Goal: Information Seeking & Learning: Learn about a topic

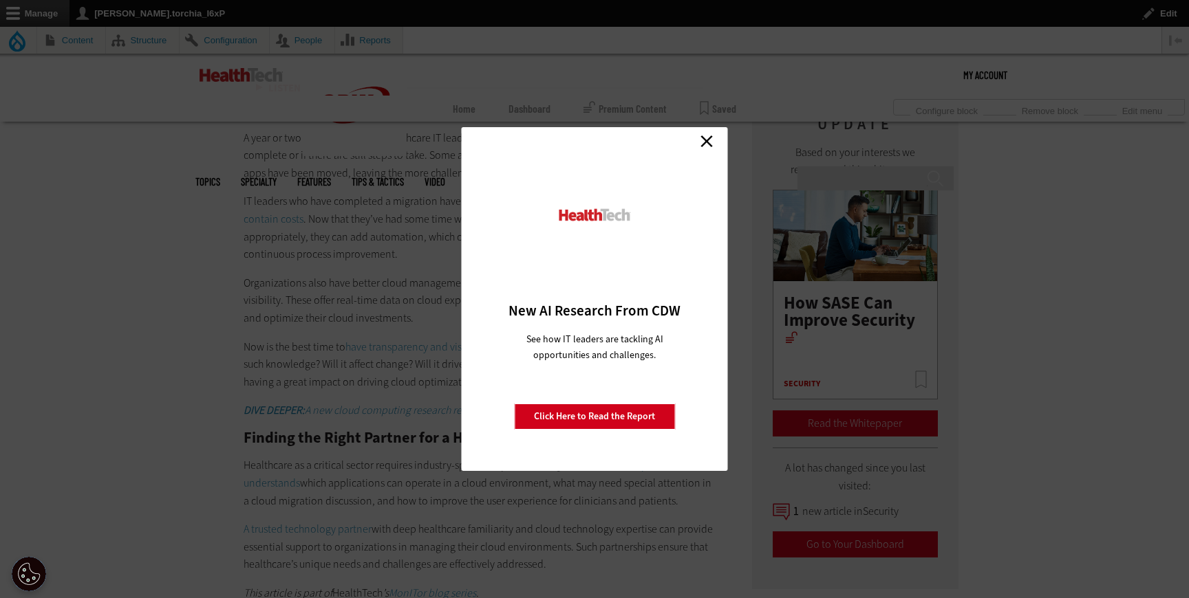
scroll to position [2281, 0]
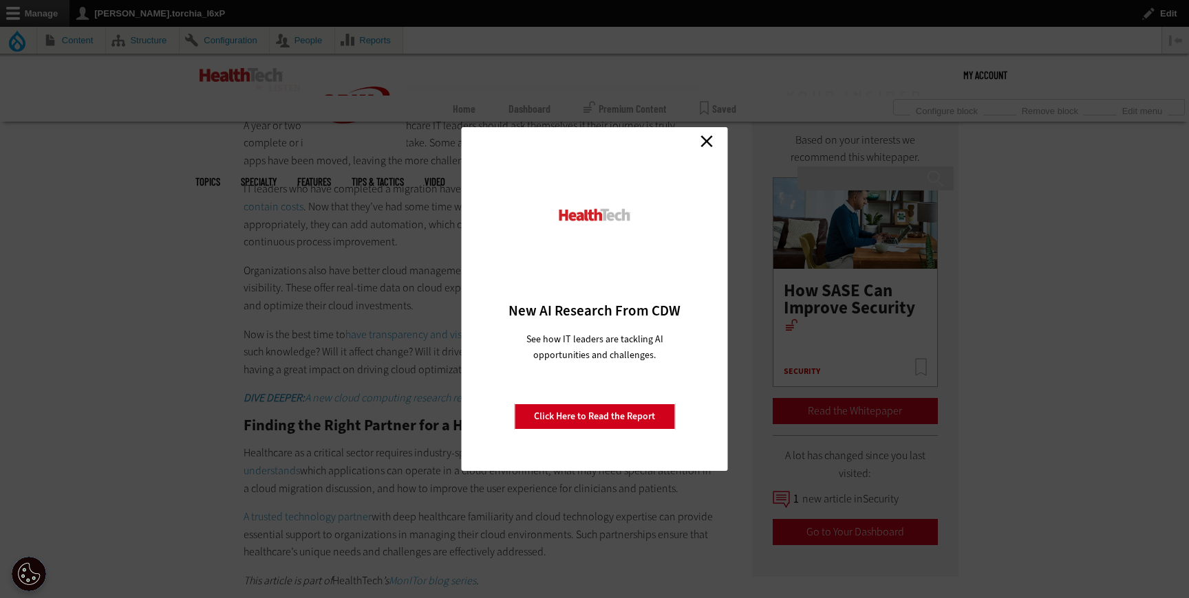
click at [701, 138] on link "Close" at bounding box center [706, 141] width 21 height 21
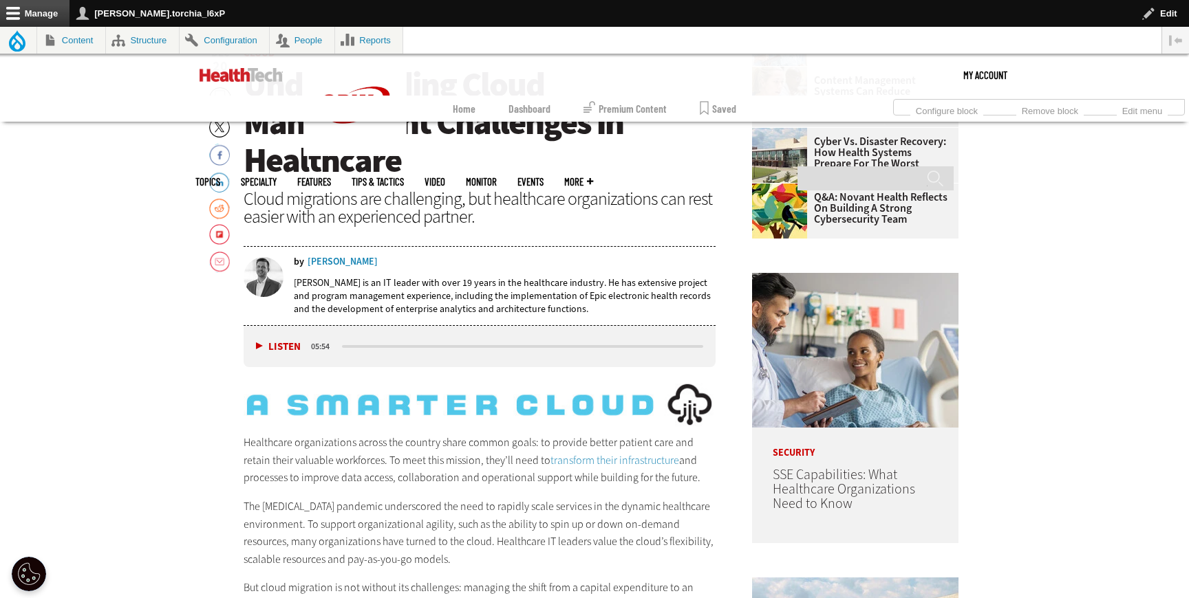
scroll to position [0, 0]
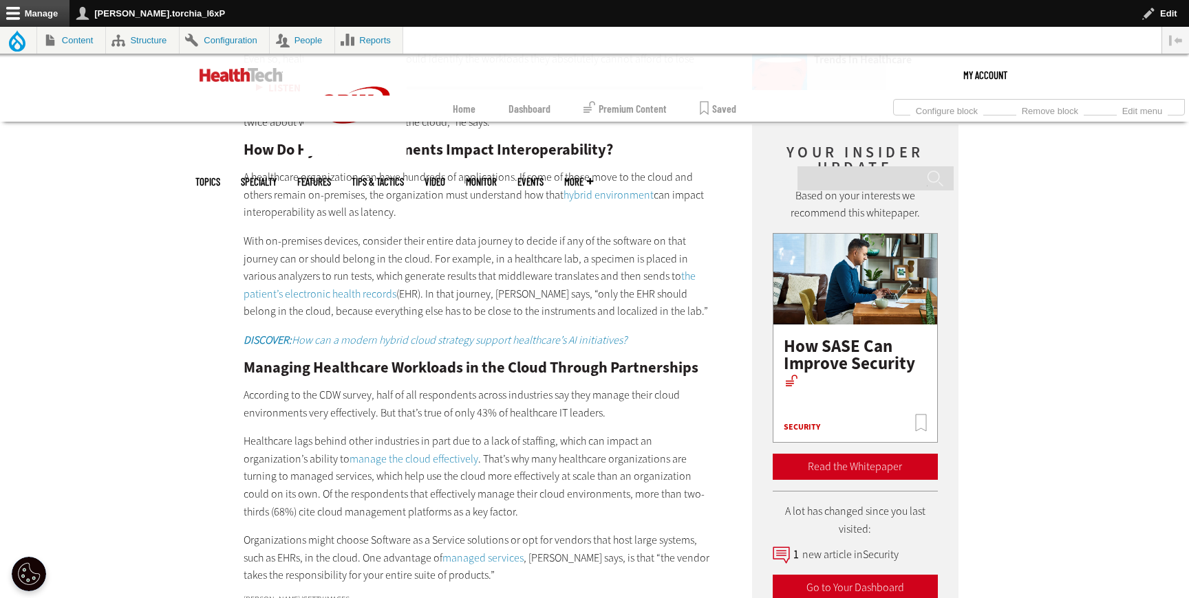
scroll to position [2209, 0]
